Goal: Task Accomplishment & Management: Complete application form

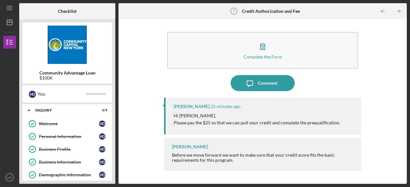
scroll to position [51, 0]
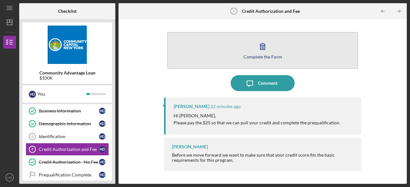
click at [259, 56] on div "Complete the Form" at bounding box center [262, 56] width 39 height 5
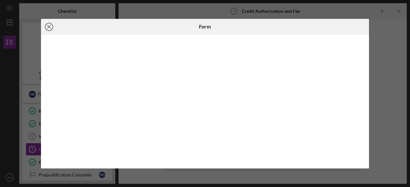
click at [46, 27] on icon "Icon/Close" at bounding box center [49, 27] width 16 height 16
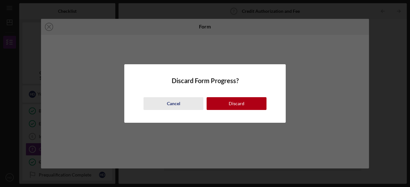
click at [173, 103] on div "Cancel" at bounding box center [173, 103] width 13 height 13
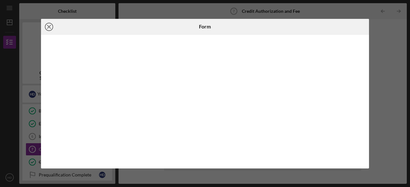
click at [49, 26] on line at bounding box center [48, 26] width 3 height 3
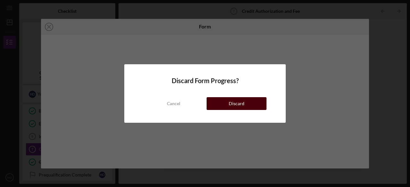
click at [243, 103] on div "Discard" at bounding box center [237, 103] width 16 height 13
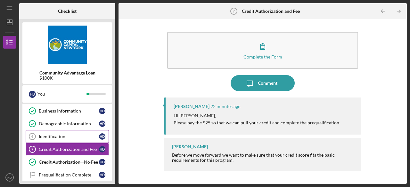
click at [59, 137] on div "Identification" at bounding box center [69, 136] width 60 height 5
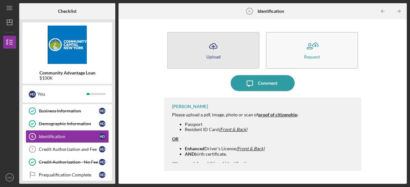
click at [218, 51] on icon "Icon/Upload" at bounding box center [213, 46] width 16 height 16
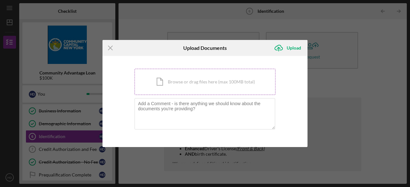
click at [184, 83] on div "Icon/Document Browse or drag files here (max 100MB total) Tap to choose files o…" at bounding box center [204, 82] width 141 height 26
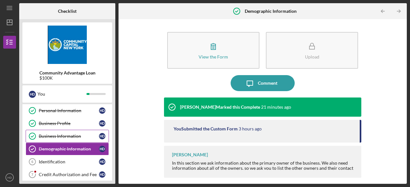
scroll to position [68, 0]
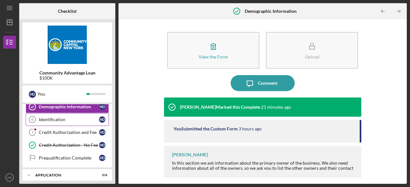
click at [65, 117] on div "Identification" at bounding box center [69, 119] width 60 height 5
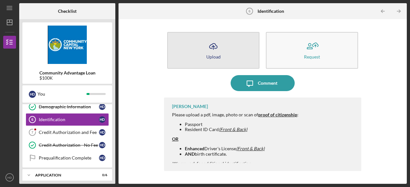
click at [225, 45] on button "Icon/Upload Upload" at bounding box center [213, 50] width 92 height 37
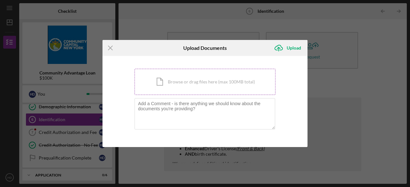
click at [191, 83] on div "Icon/Document Browse or drag files here (max 100MB total) Tap to choose files o…" at bounding box center [204, 82] width 141 height 26
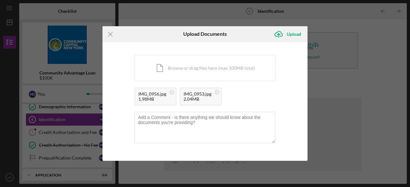
click at [381, 97] on div "Icon/Menu Close Upload Documents Icon/Upload Upload You're uploading documents …" at bounding box center [205, 93] width 410 height 187
click at [186, 68] on div "Icon/Document Browse or drag files here (max 100MB total) Tap to choose files o…" at bounding box center [204, 68] width 141 height 26
click at [292, 34] on div "Upload" at bounding box center [294, 34] width 14 height 13
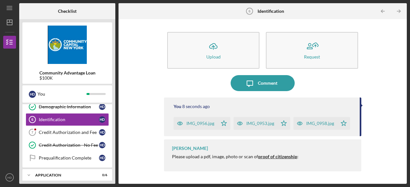
click at [384, 118] on div "Icon/Upload Upload Request Icon/Message Comment You 8 seconds ago IMG_0956.jpg …" at bounding box center [263, 101] width 282 height 158
drag, startPoint x: 222, startPoint y: 156, endPoint x: 248, endPoint y: 158, distance: 25.7
click at [248, 158] on div "Please upload a pdf, image, photo or scan of proof of citizenship :" at bounding box center [235, 156] width 126 height 5
drag, startPoint x: 266, startPoint y: 156, endPoint x: 296, endPoint y: 151, distance: 30.8
click at [296, 151] on div "Lisbel Rosario Please upload a pdf, image, photo or scan of proof of citizenshi…" at bounding box center [262, 156] width 197 height 32
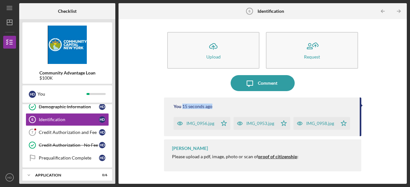
click at [358, 106] on div "You 15 seconds ago IMG_0956.jpg Icon/Star IMG_0953.jpg Icon/Star IMG_0958.jpg I…" at bounding box center [262, 117] width 197 height 39
click at [392, 117] on div "Icon/Upload Upload Request Icon/Message Comment You 15 seconds ago IMG_0956.jpg…" at bounding box center [263, 101] width 282 height 158
click at [63, 132] on div "Credit Authorization and Fee" at bounding box center [69, 132] width 60 height 5
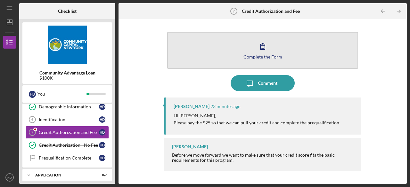
click at [254, 53] on button "Complete the Form Form" at bounding box center [262, 50] width 191 height 37
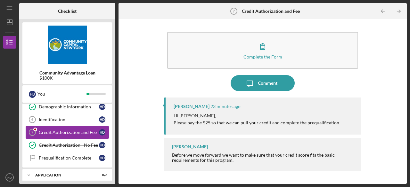
click at [68, 128] on link "Credit Authorization and Fee 7 Credit Authorization and Fee H D" at bounding box center [67, 132] width 83 height 13
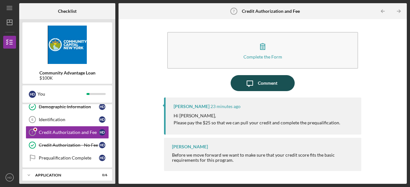
click at [265, 84] on div "Comment" at bounding box center [268, 83] width 20 height 16
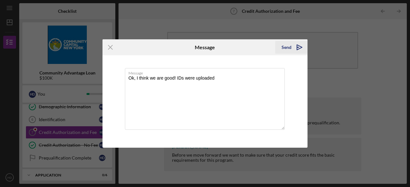
type textarea "Ok, I think we are good! IDs were uploaded"
click at [290, 49] on div "Send" at bounding box center [286, 47] width 10 height 13
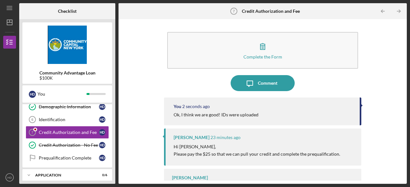
scroll to position [20, 0]
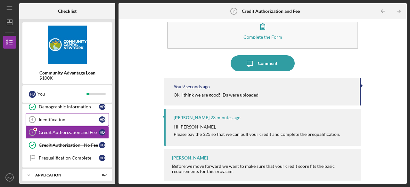
click at [57, 117] on div "Identification" at bounding box center [69, 119] width 60 height 5
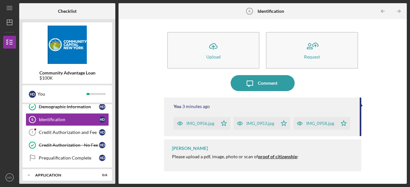
scroll to position [6, 0]
click at [264, 159] on strong "proof of citizenship" at bounding box center [277, 156] width 39 height 5
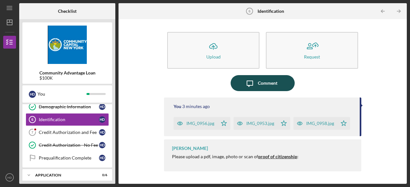
click at [266, 76] on div "Comment" at bounding box center [268, 83] width 20 height 16
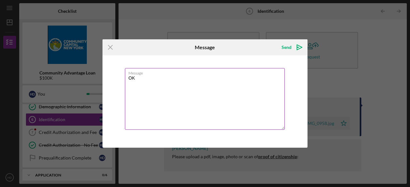
type textarea "O"
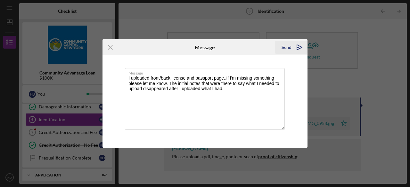
type textarea "I uploaded front/back license and passport page..if I'm missing something pleas…"
click at [286, 49] on div "Send" at bounding box center [286, 47] width 10 height 13
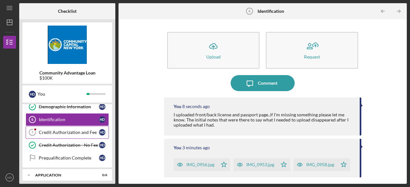
click at [64, 128] on link "Credit Authorization and Fee 7 Credit Authorization and Fee H D" at bounding box center [67, 132] width 83 height 13
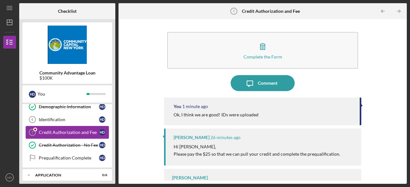
scroll to position [104, 0]
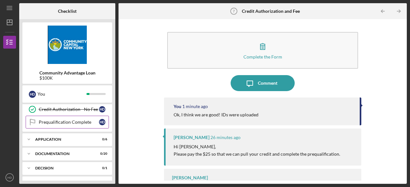
click at [63, 122] on div "Prequalification Complete" at bounding box center [69, 122] width 60 height 5
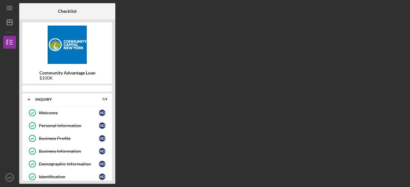
scroll to position [76, 0]
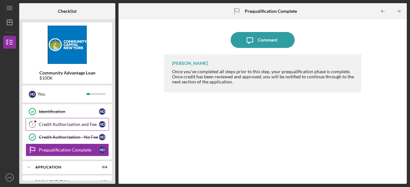
click at [59, 125] on link "7 Credit Authorization and Fee H D" at bounding box center [67, 124] width 83 height 13
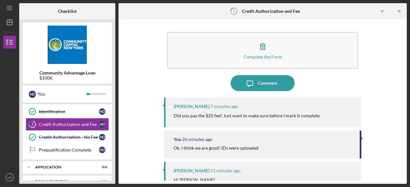
scroll to position [0, 0]
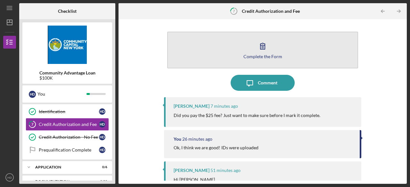
click at [263, 57] on div "Complete the Form" at bounding box center [262, 56] width 39 height 5
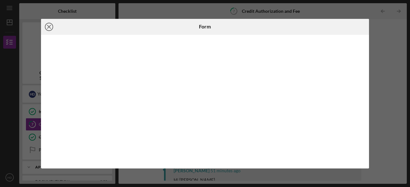
click at [49, 28] on icon "Icon/Close" at bounding box center [49, 27] width 16 height 16
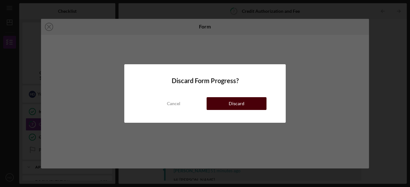
click at [215, 107] on button "Discard" at bounding box center [236, 103] width 60 height 13
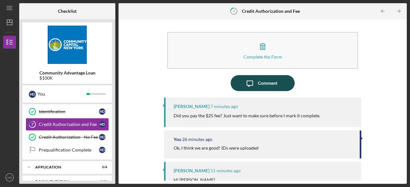
click at [260, 87] on div "Comment" at bounding box center [268, 83] width 20 height 16
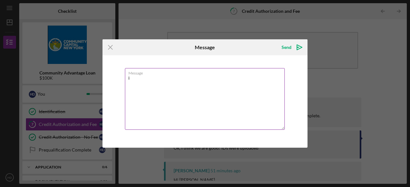
type textarea "i"
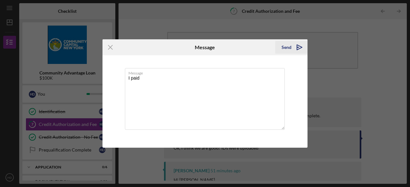
type textarea "I paid"
click at [298, 45] on icon "Icon/icon-invite-send" at bounding box center [299, 47] width 16 height 16
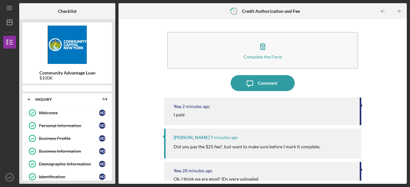
scroll to position [51, 0]
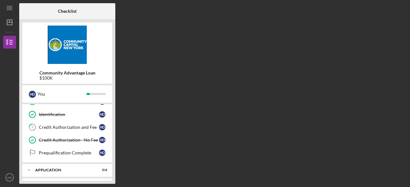
scroll to position [74, 0]
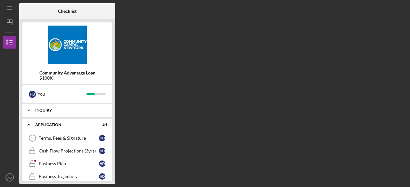
click at [50, 110] on div "Inquiry" at bounding box center [69, 111] width 69 height 4
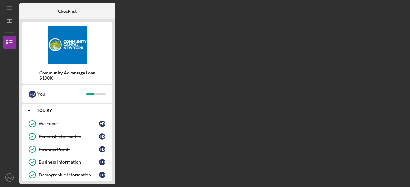
click at [50, 110] on div "Inquiry" at bounding box center [69, 111] width 69 height 4
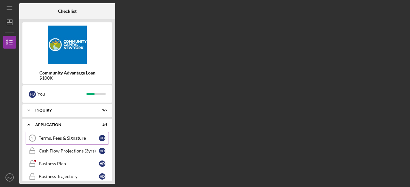
click at [54, 137] on div "Terms, Fees & Signature" at bounding box center [69, 138] width 60 height 5
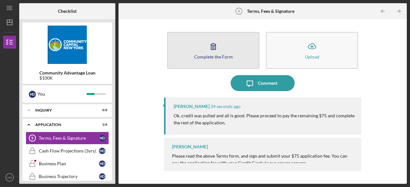
click at [222, 57] on div "Complete the Form" at bounding box center [213, 56] width 39 height 5
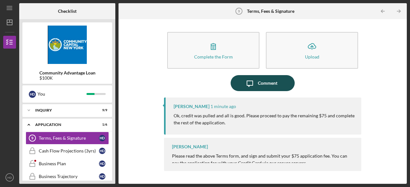
click at [258, 87] on div "Comment" at bounding box center [268, 83] width 20 height 16
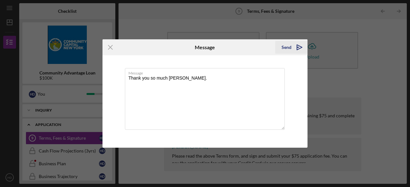
type textarea "Thank you so much [PERSON_NAME]."
click at [288, 51] on div "Send" at bounding box center [286, 47] width 10 height 13
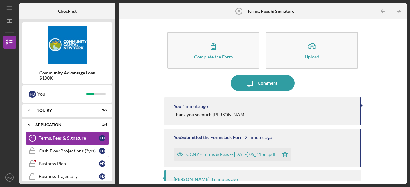
click at [75, 149] on div "Cash Flow Projections (3yrs)" at bounding box center [69, 151] width 60 height 5
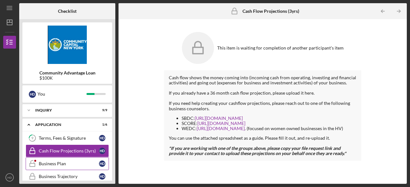
click at [54, 160] on link "Business Plan Business Plan H D" at bounding box center [67, 164] width 83 height 13
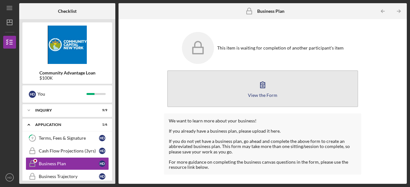
click at [259, 81] on icon "button" at bounding box center [263, 85] width 16 height 16
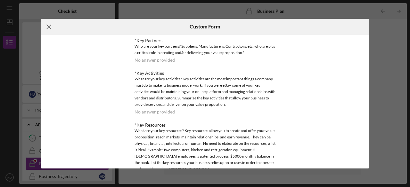
click at [49, 26] on line at bounding box center [49, 27] width 4 height 4
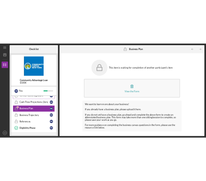
scroll to position [38, 0]
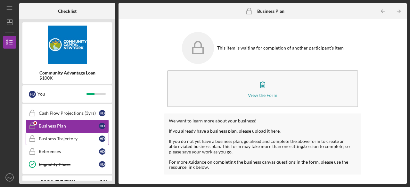
click at [64, 138] on div "Business Trajectory" at bounding box center [69, 138] width 60 height 5
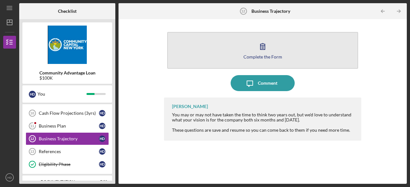
click at [265, 50] on icon "button" at bounding box center [263, 46] width 16 height 16
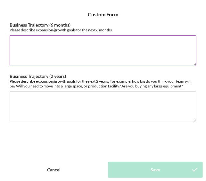
click at [149, 52] on textarea "Business Trajectory (6 months)" at bounding box center [103, 50] width 187 height 31
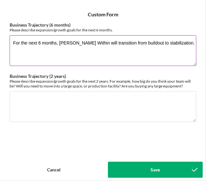
click at [170, 43] on textarea "For the next 6 months, [PERSON_NAME] Within will transition from buildout to st…" at bounding box center [103, 50] width 187 height 31
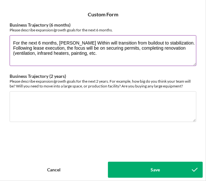
type textarea "For the next 6 months, [PERSON_NAME] Within will transition from buildout to st…"
